Goal: Information Seeking & Learning: Learn about a topic

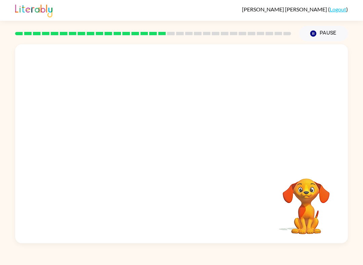
click at [311, 162] on div at bounding box center [181, 104] width 333 height 120
click at [311, 161] on div at bounding box center [181, 104] width 333 height 120
click at [316, 186] on video "Your browser must support playing .mp4 files to use Literably. Please try using…" at bounding box center [305, 201] width 67 height 67
click at [338, 12] on link "Logout" at bounding box center [338, 9] width 16 height 6
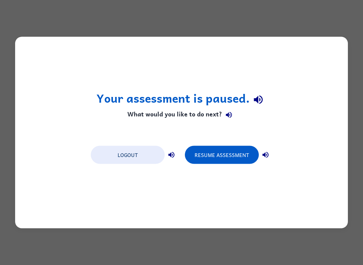
click at [242, 155] on button "Resume Assessment" at bounding box center [222, 155] width 74 height 18
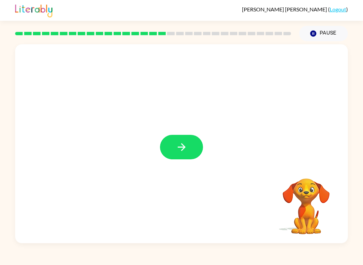
click at [186, 150] on icon "button" at bounding box center [182, 147] width 12 height 12
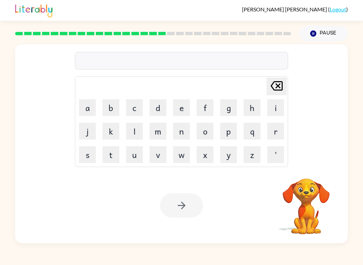
click at [87, 124] on button "j" at bounding box center [87, 131] width 17 height 17
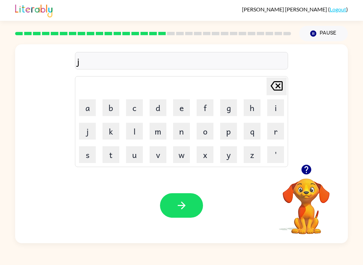
click at [204, 128] on button "o" at bounding box center [205, 131] width 17 height 17
click at [232, 128] on button "p" at bounding box center [228, 131] width 17 height 17
click at [278, 112] on button "i" at bounding box center [275, 107] width 17 height 17
click at [183, 136] on button "n" at bounding box center [181, 131] width 17 height 17
click at [227, 106] on button "g" at bounding box center [228, 107] width 17 height 17
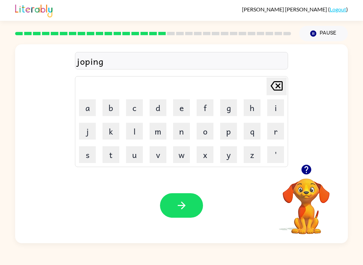
click at [191, 200] on button "button" at bounding box center [181, 206] width 43 height 25
click at [253, 105] on button "h" at bounding box center [252, 107] width 17 height 17
click at [186, 102] on button "e" at bounding box center [181, 107] width 17 height 17
click at [274, 133] on button "r" at bounding box center [275, 131] width 17 height 17
click at [181, 209] on icon "button" at bounding box center [181, 206] width 8 height 8
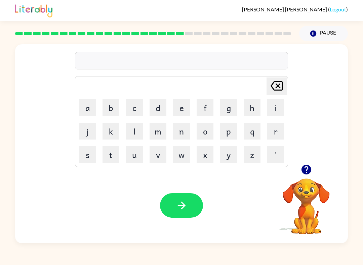
click at [276, 138] on button "r" at bounding box center [275, 131] width 17 height 17
click at [179, 105] on button "e" at bounding box center [181, 107] width 17 height 17
click at [140, 105] on button "c" at bounding box center [134, 107] width 17 height 17
click at [245, 105] on button "h" at bounding box center [252, 107] width 17 height 17
click at [190, 208] on button "button" at bounding box center [181, 206] width 43 height 25
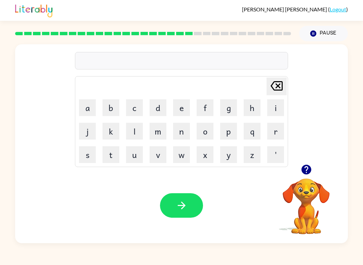
click at [252, 107] on button "h" at bounding box center [252, 107] width 17 height 17
click at [278, 105] on button "i" at bounding box center [275, 107] width 17 height 17
click at [116, 152] on button "t" at bounding box center [110, 154] width 17 height 17
click at [279, 109] on button "i" at bounding box center [275, 107] width 17 height 17
click at [112, 155] on button "t" at bounding box center [110, 154] width 17 height 17
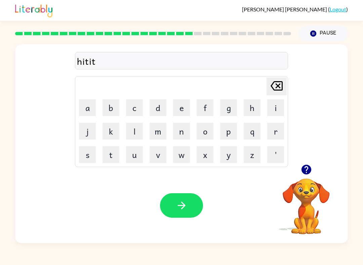
click at [189, 207] on button "button" at bounding box center [181, 206] width 43 height 25
click at [303, 174] on icon "button" at bounding box center [306, 170] width 10 height 10
click at [180, 156] on button "w" at bounding box center [181, 154] width 17 height 17
click at [132, 159] on button "u" at bounding box center [134, 154] width 17 height 17
click at [89, 156] on button "s" at bounding box center [87, 154] width 17 height 17
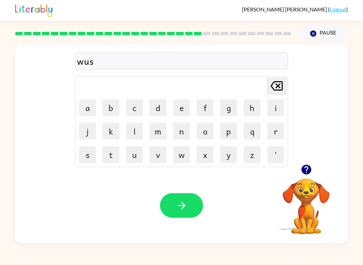
click at [180, 109] on button "e" at bounding box center [181, 107] width 17 height 17
click at [193, 199] on button "button" at bounding box center [181, 206] width 43 height 25
click at [184, 155] on button "w" at bounding box center [181, 154] width 17 height 17
click at [93, 107] on button "a" at bounding box center [87, 107] width 17 height 17
click at [184, 130] on button "n" at bounding box center [181, 131] width 17 height 17
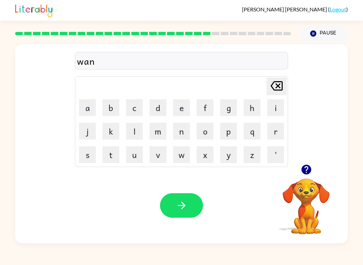
click at [112, 131] on button "k" at bounding box center [110, 131] width 17 height 17
click at [208, 131] on button "o" at bounding box center [205, 131] width 17 height 17
click at [112, 154] on button "t" at bounding box center [110, 154] width 17 height 17
click at [185, 213] on button "button" at bounding box center [181, 206] width 43 height 25
click at [308, 176] on button "button" at bounding box center [306, 169] width 17 height 17
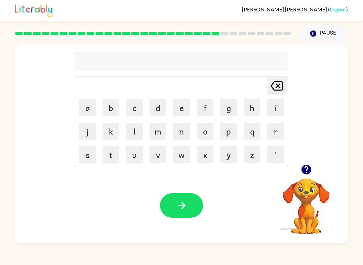
click at [185, 154] on button "w" at bounding box center [181, 154] width 17 height 17
click at [257, 109] on button "h" at bounding box center [252, 107] width 17 height 17
click at [88, 103] on button "a" at bounding box center [87, 107] width 17 height 17
click at [159, 132] on button "m" at bounding box center [158, 131] width 17 height 17
click at [137, 154] on button "u" at bounding box center [134, 154] width 17 height 17
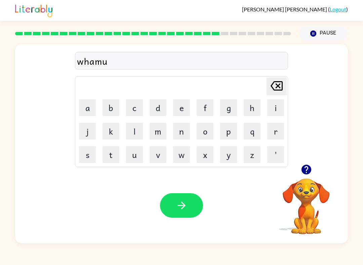
click at [114, 153] on button "t" at bounding box center [110, 154] width 17 height 17
click at [185, 212] on button "button" at bounding box center [181, 206] width 43 height 25
click at [135, 158] on button "u" at bounding box center [134, 154] width 17 height 17
click at [159, 159] on button "v" at bounding box center [158, 154] width 17 height 17
click at [185, 129] on button "n" at bounding box center [181, 131] width 17 height 17
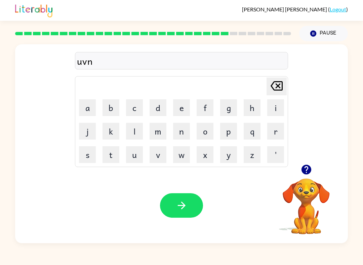
click at [88, 154] on button "s" at bounding box center [87, 154] width 17 height 17
click at [86, 106] on button "a" at bounding box center [87, 107] width 17 height 17
click at [178, 131] on button "n" at bounding box center [181, 131] width 17 height 17
click at [189, 200] on button "button" at bounding box center [181, 206] width 43 height 25
click at [306, 171] on icon "button" at bounding box center [306, 170] width 12 height 12
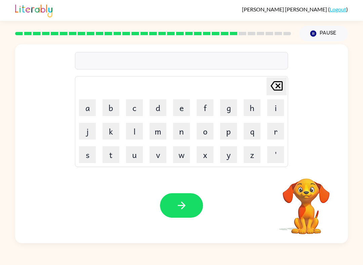
click at [86, 156] on button "s" at bounding box center [87, 154] width 17 height 17
click at [138, 152] on button "u" at bounding box center [134, 154] width 17 height 17
click at [185, 134] on button "n" at bounding box center [181, 131] width 17 height 17
click at [137, 135] on button "l" at bounding box center [134, 131] width 17 height 17
click at [134, 156] on button "u" at bounding box center [134, 154] width 17 height 17
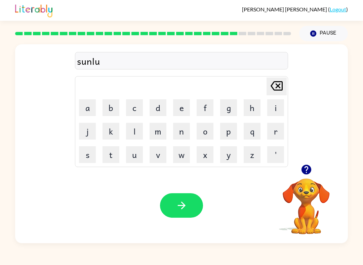
click at [113, 154] on button "t" at bounding box center [110, 154] width 17 height 17
click at [180, 207] on icon "button" at bounding box center [182, 206] width 12 height 12
click at [159, 104] on button "d" at bounding box center [158, 107] width 17 height 17
click at [135, 156] on button "u" at bounding box center [134, 154] width 17 height 17
click at [92, 155] on button "s" at bounding box center [87, 154] width 17 height 17
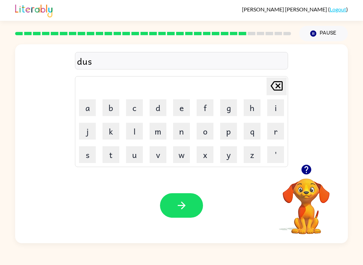
click at [117, 134] on button "k" at bounding box center [110, 131] width 17 height 17
click at [92, 106] on button "a" at bounding box center [87, 107] width 17 height 17
click at [163, 154] on button "v" at bounding box center [158, 154] width 17 height 17
click at [276, 136] on button "r" at bounding box center [275, 131] width 17 height 17
click at [189, 202] on button "button" at bounding box center [181, 206] width 43 height 25
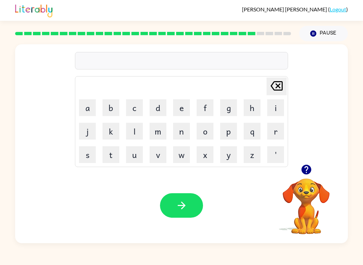
click at [310, 171] on icon "button" at bounding box center [306, 170] width 10 height 10
click at [159, 132] on button "m" at bounding box center [158, 131] width 17 height 17
click at [306, 169] on icon "button" at bounding box center [306, 170] width 10 height 10
click at [209, 129] on button "o" at bounding box center [205, 131] width 17 height 17
click at [185, 131] on button "n" at bounding box center [181, 131] width 17 height 17
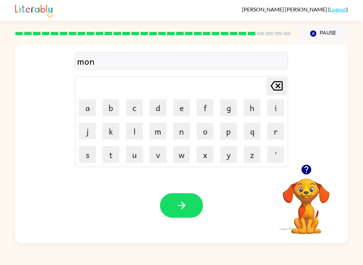
click at [179, 199] on button "button" at bounding box center [181, 206] width 43 height 25
click at [185, 159] on button "w" at bounding box center [181, 154] width 17 height 17
click at [184, 104] on button "e" at bounding box center [181, 107] width 17 height 17
click at [180, 107] on button "e" at bounding box center [181, 107] width 17 height 17
click at [132, 133] on button "l" at bounding box center [134, 131] width 17 height 17
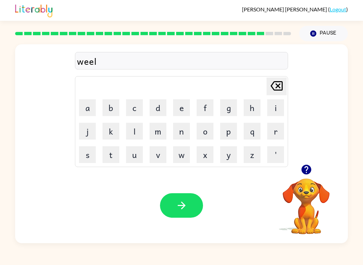
click at [176, 203] on icon "button" at bounding box center [182, 206] width 12 height 12
click at [113, 105] on button "b" at bounding box center [110, 107] width 17 height 17
click at [183, 114] on button "e" at bounding box center [181, 107] width 17 height 17
click at [110, 151] on button "t" at bounding box center [110, 154] width 17 height 17
click at [183, 224] on div "Your browser must support playing .mp4 files to use Literably. Please try using…" at bounding box center [181, 206] width 333 height 76
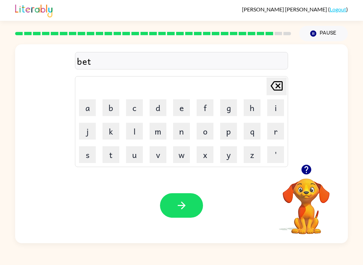
click at [183, 224] on div "Your browser must support playing .mp4 files to use Literably. Please try using…" at bounding box center [181, 206] width 333 height 76
click at [193, 205] on button "button" at bounding box center [181, 206] width 43 height 25
click at [86, 104] on button "a" at bounding box center [87, 107] width 17 height 17
click at [109, 154] on button "t" at bounding box center [110, 154] width 17 height 17
click at [247, 108] on button "h" at bounding box center [252, 107] width 17 height 17
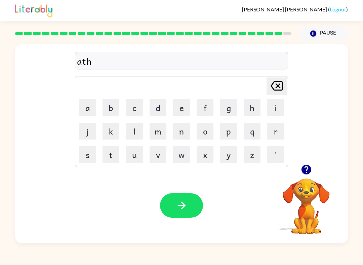
click at [111, 154] on button "t" at bounding box center [110, 154] width 17 height 17
click at [270, 134] on button "r" at bounding box center [275, 131] width 17 height 17
click at [183, 132] on button "n" at bounding box center [181, 131] width 17 height 17
click at [204, 126] on button "o" at bounding box center [205, 131] width 17 height 17
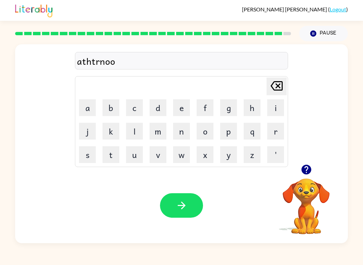
click at [183, 134] on button "n" at bounding box center [181, 131] width 17 height 17
click at [191, 207] on button "button" at bounding box center [181, 206] width 43 height 25
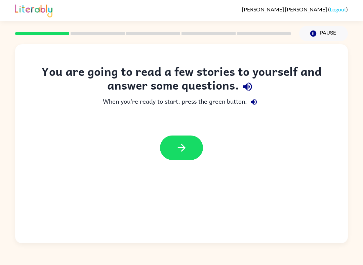
click at [187, 143] on button "button" at bounding box center [181, 148] width 43 height 25
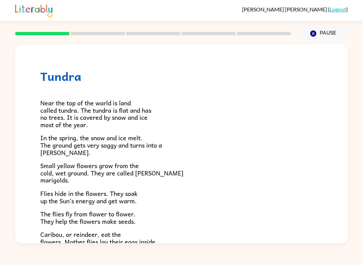
click at [348, 263] on div "[PERSON_NAME] ( Logout ) Pause Pause Tundra Near the top of the world is land c…" at bounding box center [181, 132] width 363 height 265
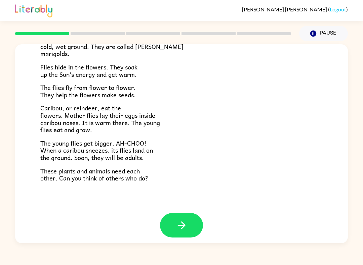
scroll to position [126, 0]
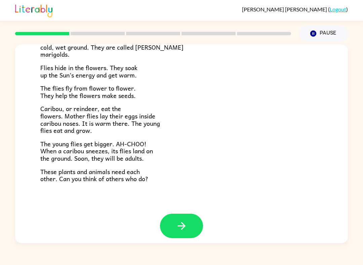
click at [182, 222] on icon "button" at bounding box center [181, 226] width 8 height 8
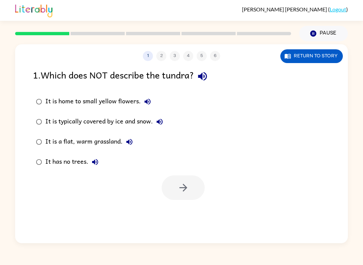
click at [206, 76] on icon "button" at bounding box center [203, 77] width 12 height 12
click at [150, 100] on icon "button" at bounding box center [147, 102] width 8 height 8
click at [148, 98] on icon "button" at bounding box center [147, 102] width 8 height 8
click at [168, 115] on label "It is typically covered by ice and snow." at bounding box center [99, 122] width 140 height 20
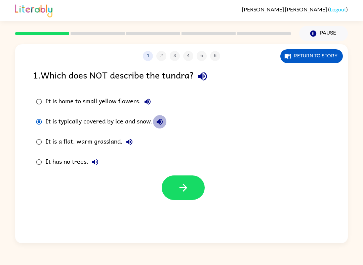
click at [164, 122] on icon "button" at bounding box center [160, 122] width 8 height 8
click at [131, 141] on icon "button" at bounding box center [129, 142] width 8 height 8
click at [98, 163] on icon "button" at bounding box center [95, 162] width 6 height 6
click at [199, 77] on icon "button" at bounding box center [203, 77] width 12 height 12
click at [158, 119] on icon "button" at bounding box center [160, 122] width 8 height 8
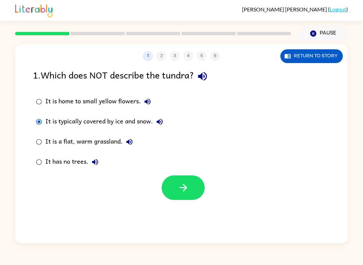
click at [146, 100] on icon "button" at bounding box center [147, 102] width 8 height 8
click at [130, 139] on icon "button" at bounding box center [129, 142] width 8 height 8
click at [94, 162] on icon "button" at bounding box center [95, 162] width 6 height 6
click at [128, 136] on button "It is a flat, warm grassland." at bounding box center [129, 141] width 13 height 13
click at [192, 195] on button "button" at bounding box center [183, 188] width 43 height 25
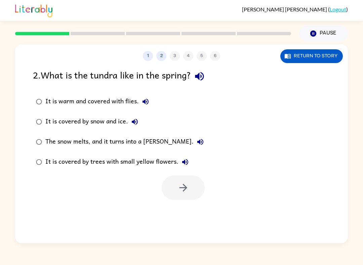
click at [203, 79] on icon "button" at bounding box center [200, 77] width 12 height 12
click at [205, 77] on icon "button" at bounding box center [200, 77] width 12 height 12
click at [150, 106] on button "It is warm and covered with flies." at bounding box center [145, 101] width 13 height 13
click at [135, 124] on icon "button" at bounding box center [135, 122] width 8 height 8
click at [196, 143] on icon "button" at bounding box center [200, 142] width 8 height 8
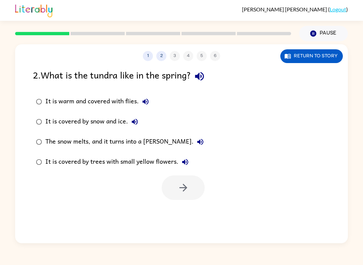
click at [185, 162] on icon "button" at bounding box center [185, 162] width 8 height 8
click at [188, 195] on button "button" at bounding box center [183, 188] width 43 height 25
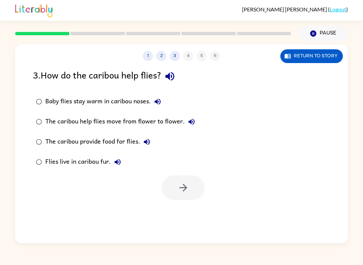
click at [173, 73] on icon "button" at bounding box center [170, 77] width 12 height 12
click at [173, 78] on icon "button" at bounding box center [170, 77] width 12 height 12
click at [159, 95] on button "Baby flies stay warm in caribou noses." at bounding box center [157, 101] width 13 height 13
click at [188, 123] on icon "button" at bounding box center [191, 122] width 6 height 6
click at [151, 141] on button "The caribou provide food for flies." at bounding box center [146, 141] width 13 height 13
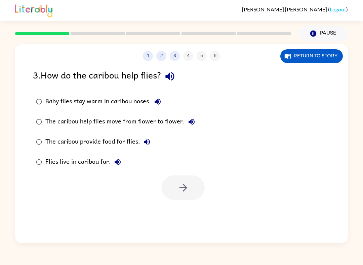
click at [117, 161] on icon "button" at bounding box center [118, 162] width 6 height 6
click at [189, 123] on icon "button" at bounding box center [191, 122] width 6 height 6
click at [193, 194] on button "button" at bounding box center [183, 188] width 43 height 25
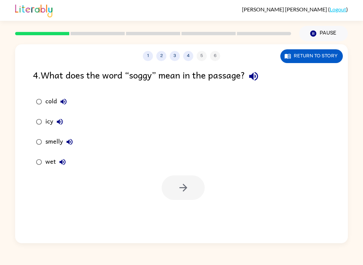
click at [255, 77] on icon "button" at bounding box center [253, 76] width 9 height 9
click at [69, 102] on button "cold" at bounding box center [63, 101] width 13 height 13
click at [58, 124] on icon "button" at bounding box center [60, 122] width 8 height 8
click at [72, 143] on icon "button" at bounding box center [70, 142] width 8 height 8
click at [60, 163] on icon "button" at bounding box center [62, 162] width 6 height 6
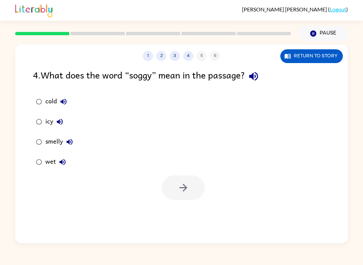
click at [51, 161] on div "wet" at bounding box center [57, 162] width 24 height 13
click at [50, 160] on div "wet" at bounding box center [57, 162] width 24 height 13
click at [175, 195] on button "button" at bounding box center [183, 188] width 43 height 25
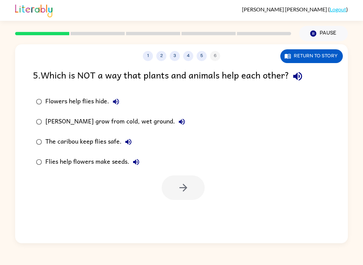
click at [298, 69] on button "button" at bounding box center [297, 76] width 17 height 17
click at [113, 98] on button "Flowers help flies hide." at bounding box center [115, 101] width 13 height 13
click at [181, 121] on icon "button" at bounding box center [182, 122] width 8 height 8
click at [127, 141] on icon "button" at bounding box center [128, 142] width 6 height 6
click at [132, 163] on icon "button" at bounding box center [136, 162] width 8 height 8
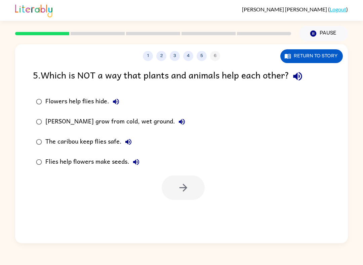
click at [299, 78] on icon "button" at bounding box center [298, 77] width 12 height 12
click at [126, 143] on icon "button" at bounding box center [128, 142] width 6 height 6
click at [181, 120] on icon "button" at bounding box center [182, 122] width 6 height 6
click at [179, 122] on icon "button" at bounding box center [182, 122] width 6 height 6
click at [185, 186] on icon "button" at bounding box center [183, 188] width 12 height 12
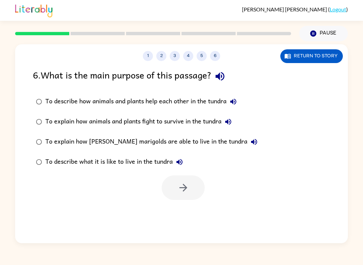
click at [224, 75] on icon "button" at bounding box center [220, 77] width 12 height 12
click at [240, 99] on button "To describe how animals and plants help each other in the tundra" at bounding box center [232, 101] width 13 height 13
click at [226, 127] on button "To explain how animals and plants fight to survive in the tundra" at bounding box center [227, 121] width 13 height 13
click at [228, 130] on label "To explain how animals and plants fight to survive in the tundra" at bounding box center [146, 122] width 235 height 20
click at [250, 146] on icon "button" at bounding box center [254, 142] width 8 height 8
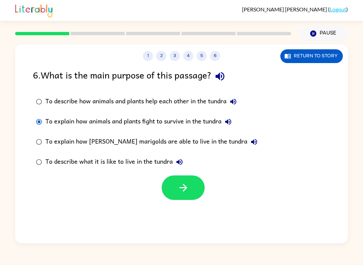
click at [179, 158] on button "To describe what it is like to live in the tundra" at bounding box center [179, 162] width 13 height 13
click at [179, 188] on icon "button" at bounding box center [183, 188] width 8 height 8
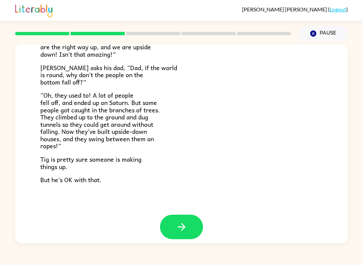
scroll to position [181, 0]
click at [186, 223] on icon "button" at bounding box center [182, 228] width 12 height 12
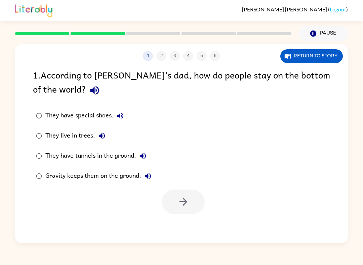
scroll to position [0, 0]
click at [89, 89] on icon "button" at bounding box center [95, 91] width 12 height 12
click at [122, 109] on label "They have special shoes." at bounding box center [93, 116] width 129 height 20
click at [110, 112] on div "They have special shoes." at bounding box center [86, 115] width 82 height 13
click at [116, 112] on button "They have special shoes." at bounding box center [120, 115] width 13 height 13
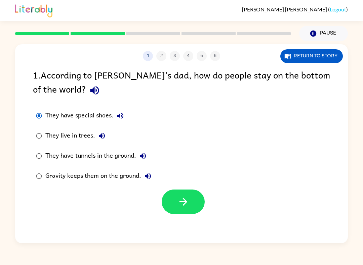
click at [100, 135] on icon "button" at bounding box center [102, 136] width 8 height 8
click at [151, 151] on label "They have tunnels in the ground." at bounding box center [93, 156] width 129 height 20
click at [150, 159] on button "They have tunnels in the ground." at bounding box center [142, 156] width 13 height 13
click at [151, 179] on icon "button" at bounding box center [148, 176] width 8 height 8
click at [188, 203] on icon "button" at bounding box center [183, 202] width 12 height 12
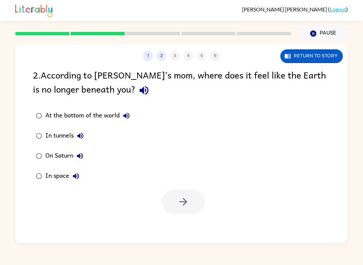
click at [138, 95] on icon "button" at bounding box center [144, 91] width 12 height 12
click at [128, 116] on icon "button" at bounding box center [126, 116] width 6 height 6
click at [76, 132] on button "In tunnels" at bounding box center [80, 135] width 13 height 13
click at [74, 159] on button "On Saturn" at bounding box center [79, 156] width 13 height 13
click at [73, 178] on icon "button" at bounding box center [76, 176] width 8 height 8
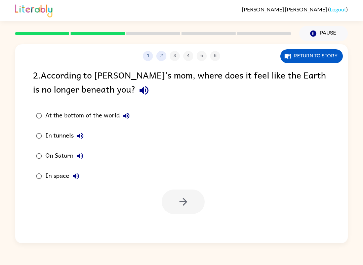
click at [138, 96] on icon "button" at bounding box center [144, 91] width 12 height 12
click at [138, 95] on icon "button" at bounding box center [144, 91] width 12 height 12
click at [87, 97] on div "2 . According to [PERSON_NAME]’s mom, where does it feel like the Earth is no l…" at bounding box center [181, 83] width 297 height 31
click at [138, 96] on icon "button" at bounding box center [144, 91] width 12 height 12
click at [78, 159] on icon "button" at bounding box center [80, 156] width 8 height 8
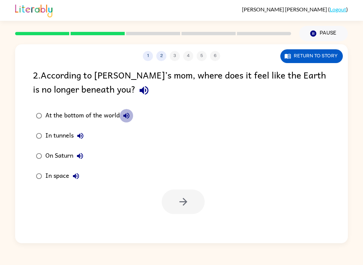
click at [125, 122] on button "At the bottom of the world" at bounding box center [126, 115] width 13 height 13
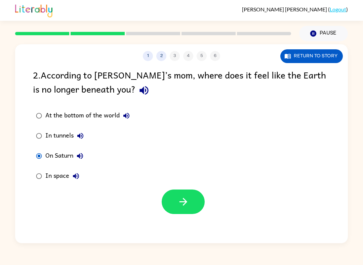
click at [180, 214] on button "button" at bounding box center [183, 202] width 43 height 25
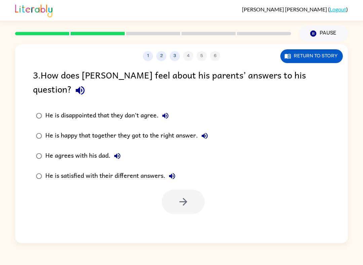
click at [180, 215] on div "1 2 3 4 5 6 Return to story 3 . How does [PERSON_NAME] feel about his parents’ …" at bounding box center [181, 143] width 333 height 199
click at [84, 86] on icon "button" at bounding box center [80, 90] width 9 height 9
click at [172, 109] on button "He is disappointed that they don't agree." at bounding box center [165, 115] width 13 height 13
click at [211, 129] on button "He is happy that together they got to the right answer." at bounding box center [204, 135] width 13 height 13
click at [207, 132] on icon "button" at bounding box center [205, 136] width 8 height 8
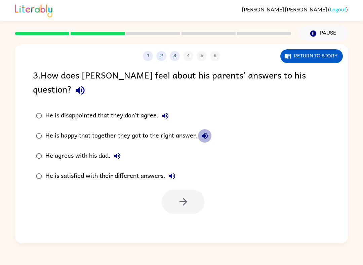
click at [205, 129] on button "He is happy that together they got to the right answer." at bounding box center [204, 135] width 13 height 13
click at [123, 150] on button "He agrees with his dad." at bounding box center [117, 156] width 13 height 13
click at [174, 173] on icon "button" at bounding box center [172, 176] width 6 height 6
click at [45, 166] on label "He is satisfied with their different answers." at bounding box center [121, 176] width 185 height 20
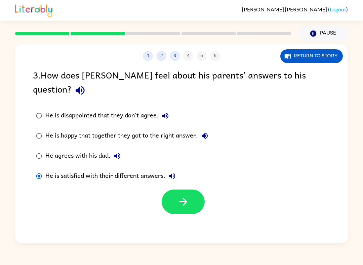
click at [191, 191] on button "button" at bounding box center [183, 202] width 43 height 25
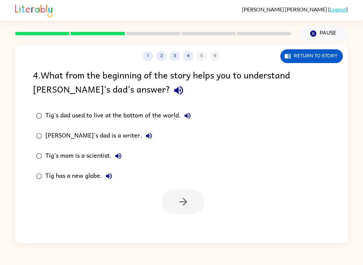
click at [174, 91] on icon "button" at bounding box center [178, 90] width 9 height 9
click at [174, 90] on icon "button" at bounding box center [178, 90] width 9 height 9
click at [194, 117] on button "Tig's dad used to live at the bottom of the world." at bounding box center [187, 115] width 13 height 13
click at [146, 137] on icon "button" at bounding box center [149, 136] width 6 height 6
click at [121, 157] on icon "button" at bounding box center [118, 156] width 8 height 8
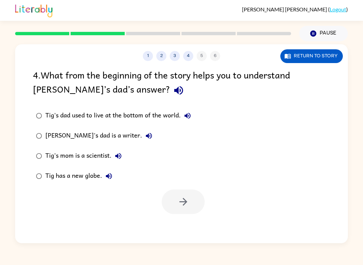
click at [113, 180] on button "Tig has a new globe." at bounding box center [108, 176] width 13 height 13
click at [176, 205] on button "button" at bounding box center [183, 202] width 43 height 25
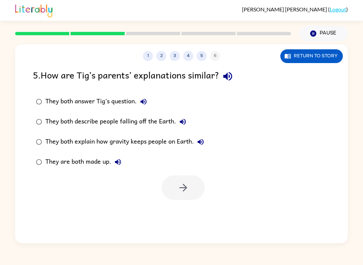
click at [236, 72] on button "button" at bounding box center [227, 76] width 17 height 17
click at [232, 79] on icon "button" at bounding box center [228, 77] width 12 height 12
click at [225, 81] on icon "button" at bounding box center [228, 77] width 12 height 12
click at [139, 100] on button "They both answer Tig’s question." at bounding box center [143, 101] width 13 height 13
click at [174, 122] on div "They both describe people falling off the Earth." at bounding box center [117, 121] width 144 height 13
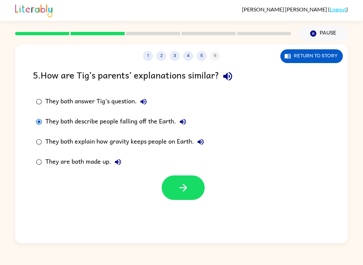
click at [180, 118] on icon "button" at bounding box center [183, 122] width 8 height 8
click at [198, 140] on icon "button" at bounding box center [201, 142] width 8 height 8
click at [113, 158] on button "They are both made up." at bounding box center [117, 162] width 13 height 13
click at [193, 190] on button "button" at bounding box center [183, 188] width 43 height 25
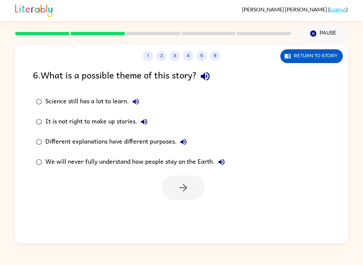
click at [210, 76] on icon "button" at bounding box center [205, 77] width 12 height 12
click at [136, 103] on icon "button" at bounding box center [136, 102] width 8 height 8
click at [139, 118] on button "It is not right to make up stories." at bounding box center [143, 121] width 13 height 13
click at [184, 140] on icon "button" at bounding box center [183, 142] width 8 height 8
click at [224, 161] on icon "button" at bounding box center [221, 162] width 6 height 6
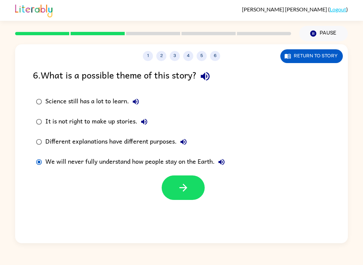
click at [186, 185] on icon "button" at bounding box center [183, 188] width 12 height 12
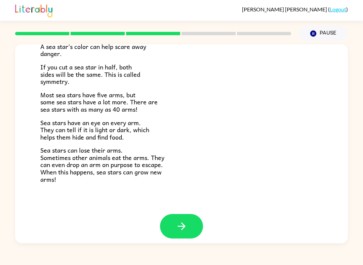
scroll to position [180, 0]
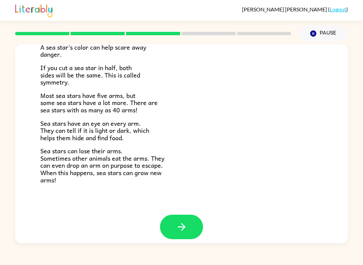
click at [339, 11] on link "Logout" at bounding box center [338, 9] width 16 height 6
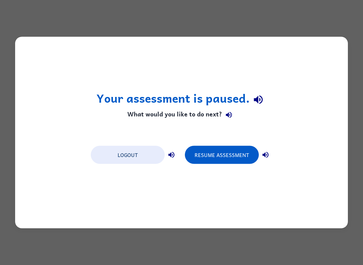
click at [243, 155] on button "Resume Assessment" at bounding box center [222, 155] width 74 height 18
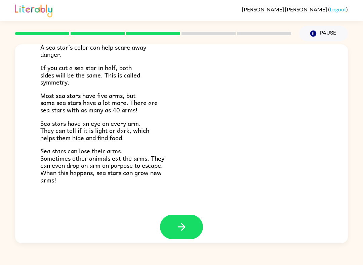
click at [194, 228] on button "button" at bounding box center [181, 227] width 43 height 25
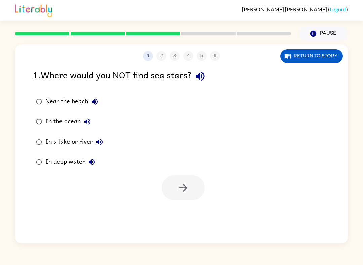
scroll to position [0, 0]
click at [204, 75] on icon "button" at bounding box center [200, 77] width 12 height 12
click at [106, 101] on label "Near the beach" at bounding box center [69, 102] width 80 height 20
click at [96, 101] on icon "button" at bounding box center [95, 102] width 8 height 8
click at [88, 123] on icon "button" at bounding box center [87, 122] width 8 height 8
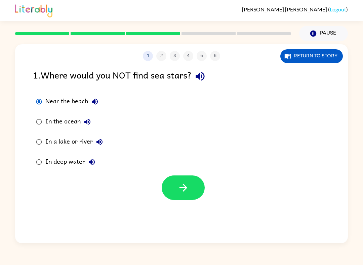
click at [100, 142] on icon "button" at bounding box center [99, 142] width 6 height 6
click at [96, 163] on button "In deep water" at bounding box center [91, 162] width 13 height 13
click at [185, 188] on icon "button" at bounding box center [183, 188] width 12 height 12
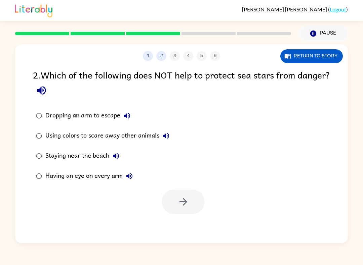
click at [46, 93] on icon "button" at bounding box center [41, 90] width 9 height 9
click at [128, 115] on icon "button" at bounding box center [127, 116] width 8 height 8
click at [47, 89] on icon "button" at bounding box center [42, 91] width 12 height 12
click at [46, 91] on icon "button" at bounding box center [41, 90] width 9 height 9
click at [50, 99] on button "button" at bounding box center [41, 90] width 17 height 17
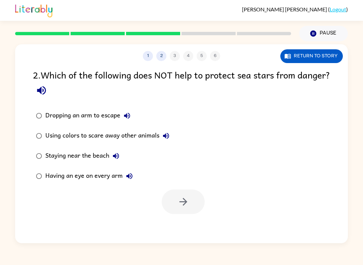
click at [47, 86] on icon "button" at bounding box center [42, 91] width 12 height 12
click at [165, 133] on icon "button" at bounding box center [166, 136] width 8 height 8
click at [113, 151] on button "Staying near the beach" at bounding box center [115, 156] width 13 height 13
click at [129, 181] on button "Having an eye on every arm" at bounding box center [129, 176] width 13 height 13
click at [50, 90] on button "button" at bounding box center [41, 90] width 17 height 17
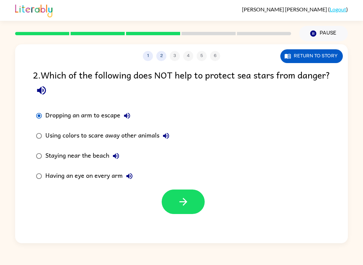
click at [187, 211] on button "button" at bounding box center [183, 202] width 43 height 25
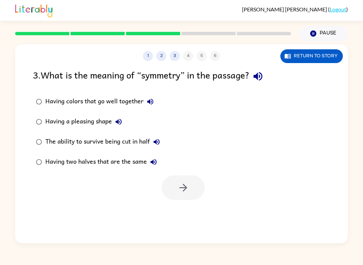
click at [262, 72] on icon "button" at bounding box center [258, 77] width 12 height 12
click at [155, 98] on button "Having colors that go well together" at bounding box center [149, 101] width 13 height 13
click at [149, 106] on icon "button" at bounding box center [150, 102] width 8 height 8
click at [119, 123] on icon "button" at bounding box center [119, 122] width 8 height 8
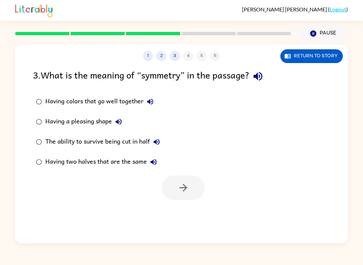
click at [162, 145] on button "The ability to survive being cut in half" at bounding box center [156, 141] width 13 height 13
click at [154, 165] on icon "button" at bounding box center [154, 162] width 8 height 8
click at [184, 186] on icon "button" at bounding box center [183, 188] width 8 height 8
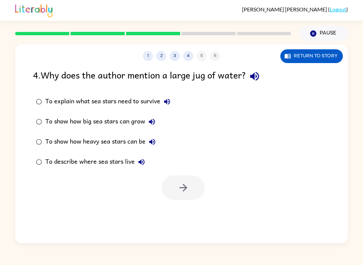
click at [257, 83] on button "button" at bounding box center [254, 76] width 17 height 17
click at [167, 103] on icon "button" at bounding box center [167, 102] width 6 height 6
click at [147, 118] on button "To show how big sea stars can grow" at bounding box center [151, 121] width 13 height 13
click at [150, 141] on icon "button" at bounding box center [152, 142] width 8 height 8
click at [138, 161] on icon "button" at bounding box center [141, 162] width 8 height 8
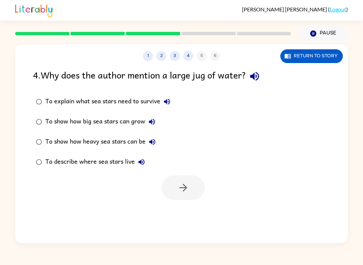
click at [37, 132] on label "To show how big sea stars can grow" at bounding box center [103, 122] width 148 height 20
click at [180, 192] on icon "button" at bounding box center [183, 188] width 12 height 12
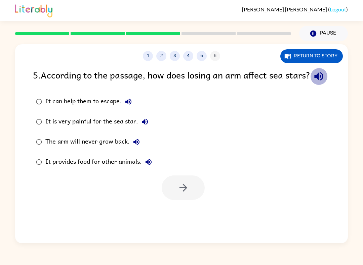
click at [314, 81] on icon "button" at bounding box center [318, 76] width 9 height 9
click at [313, 82] on icon "button" at bounding box center [319, 77] width 12 height 12
click at [310, 85] on button "button" at bounding box center [318, 76] width 17 height 17
click at [314, 81] on icon "button" at bounding box center [318, 76] width 9 height 9
click at [313, 82] on icon "button" at bounding box center [319, 77] width 12 height 12
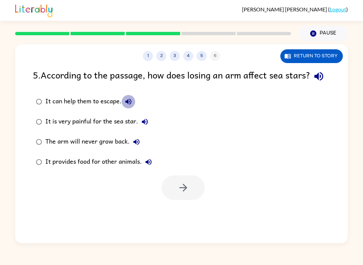
click at [130, 106] on icon "button" at bounding box center [128, 102] width 8 height 8
click at [140, 129] on button "It is very painful for the sea star." at bounding box center [144, 121] width 13 height 13
click at [132, 146] on icon "button" at bounding box center [136, 142] width 8 height 8
click at [146, 166] on icon "button" at bounding box center [148, 162] width 8 height 8
click at [310, 85] on button "button" at bounding box center [318, 76] width 17 height 17
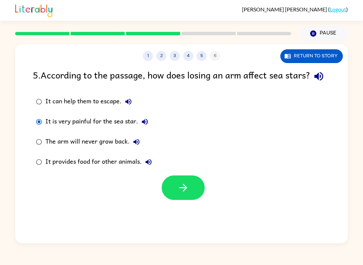
click at [141, 126] on icon "button" at bounding box center [145, 122] width 8 height 8
click at [184, 200] on button "button" at bounding box center [183, 188] width 43 height 25
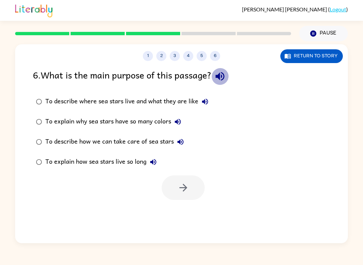
click at [221, 79] on icon "button" at bounding box center [220, 77] width 12 height 12
click at [206, 99] on icon "button" at bounding box center [205, 102] width 8 height 8
click at [177, 119] on icon "button" at bounding box center [178, 122] width 8 height 8
click at [175, 145] on button "To describe how we can take care of sea stars" at bounding box center [180, 141] width 13 height 13
click at [153, 167] on button "To explain how sea stars live so long" at bounding box center [152, 162] width 13 height 13
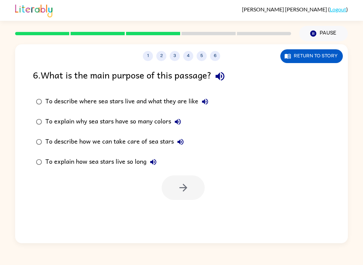
click at [207, 103] on icon "button" at bounding box center [205, 102] width 6 height 6
click at [48, 102] on div "To describe where sea stars live and what they are like" at bounding box center [128, 101] width 166 height 13
click at [190, 197] on button "button" at bounding box center [183, 188] width 43 height 25
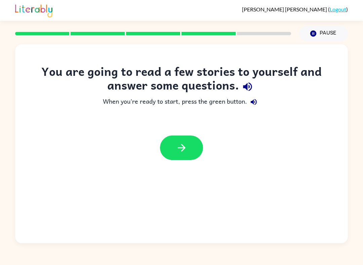
click at [194, 146] on button "button" at bounding box center [181, 148] width 43 height 25
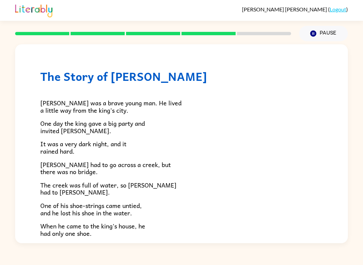
click at [340, 32] on button "Pause Pause" at bounding box center [323, 33] width 49 height 15
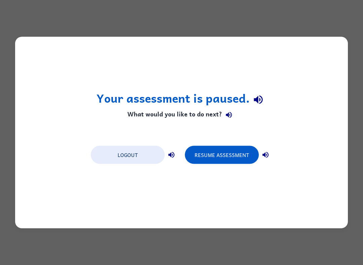
click at [130, 155] on button "Logout" at bounding box center [128, 155] width 74 height 18
